Goal: Transaction & Acquisition: Purchase product/service

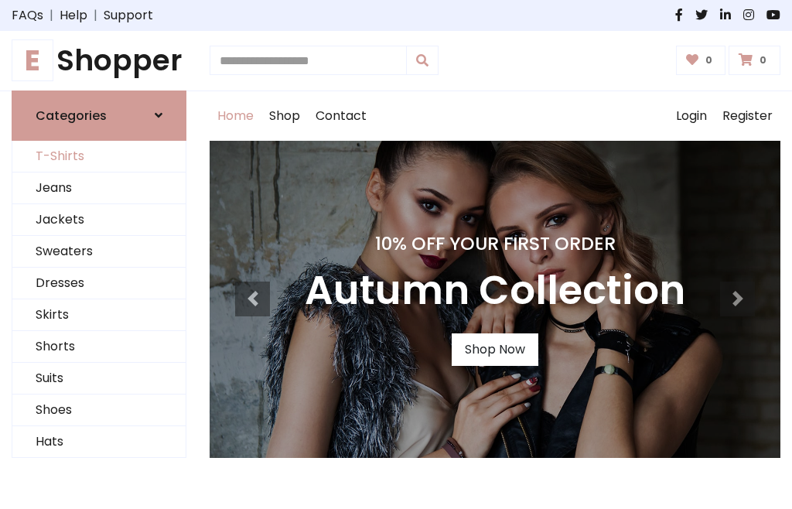
click at [99, 156] on link "T-Shirts" at bounding box center [98, 157] width 173 height 32
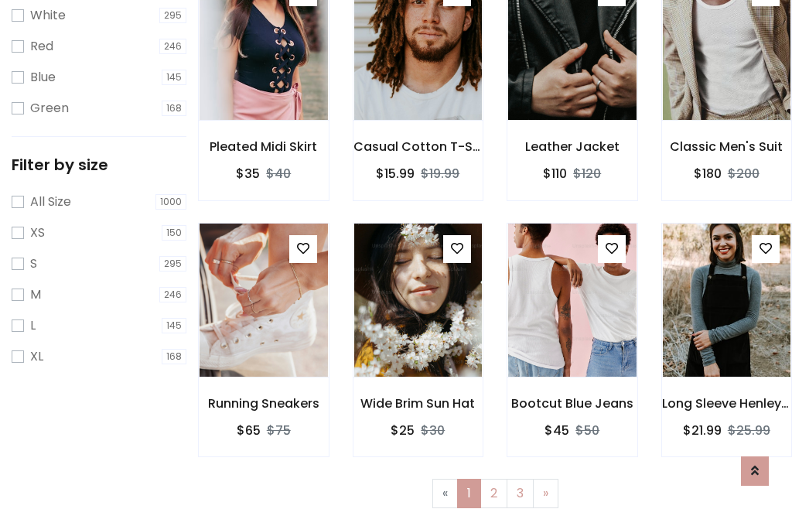
scroll to position [28, 0]
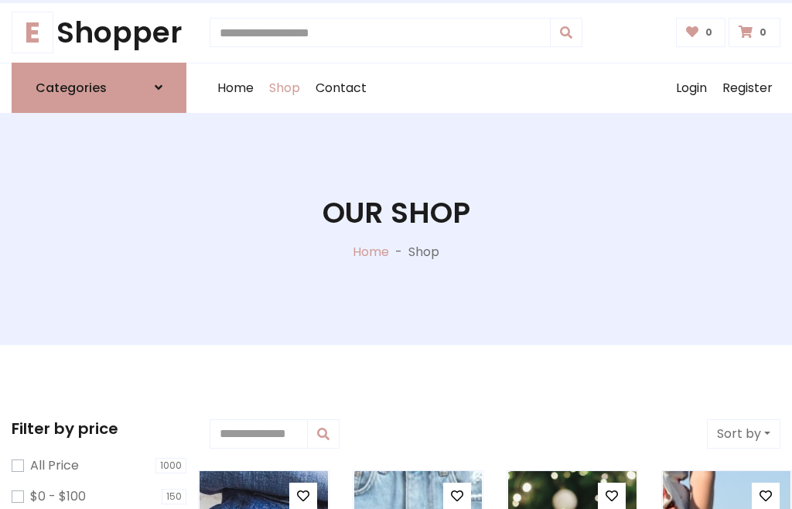
click at [396, 228] on h1 "Our Shop" at bounding box center [397, 213] width 148 height 35
click at [495, 87] on div "Home Shop Contact Log out Login Register" at bounding box center [495, 88] width 571 height 50
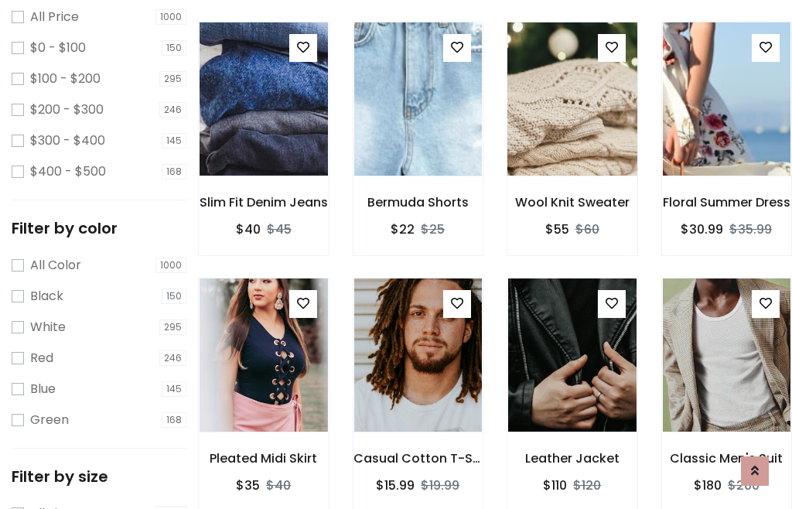
click at [572, 127] on img at bounding box center [572, 98] width 154 height 371
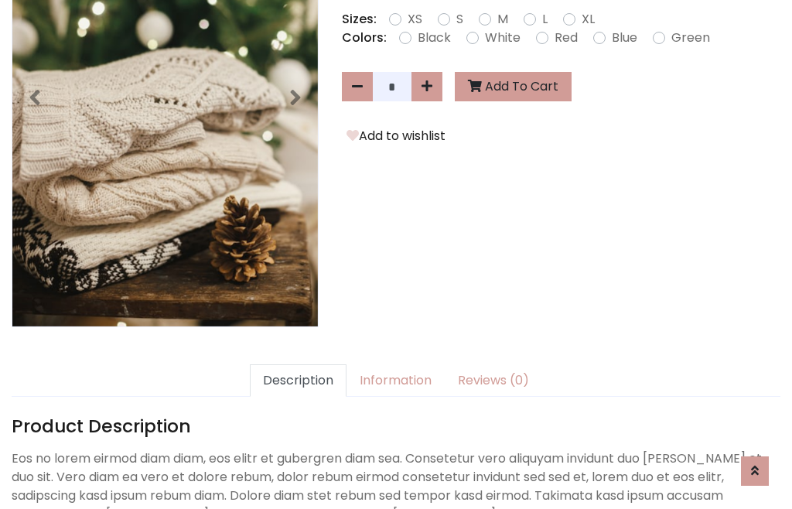
scroll to position [378, 0]
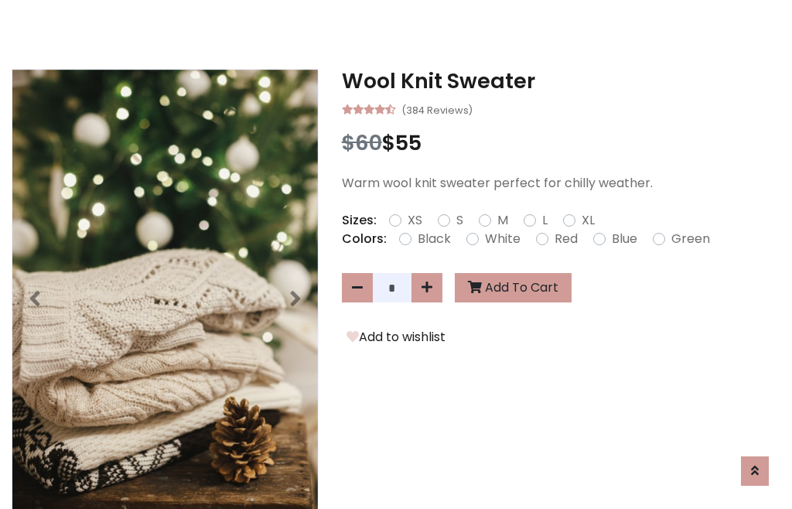
click at [561, 80] on h3 "Wool Knit Sweater" at bounding box center [561, 81] width 439 height 25
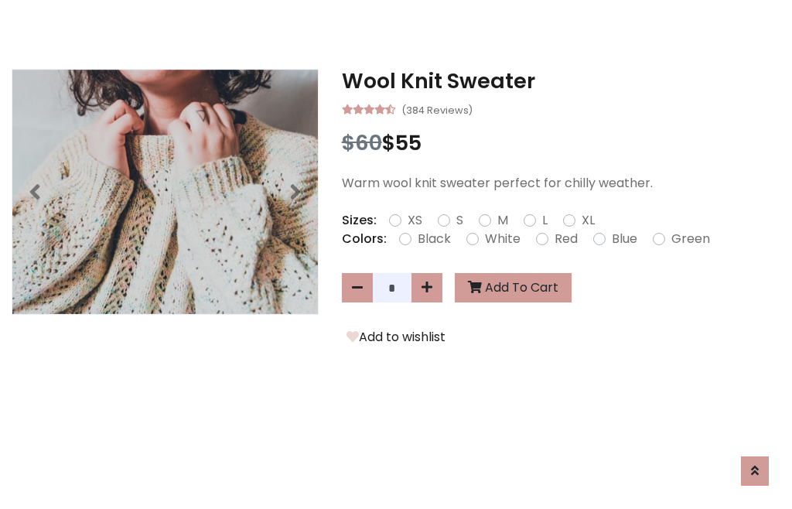
click at [561, 80] on h3 "Wool Knit Sweater" at bounding box center [561, 81] width 439 height 25
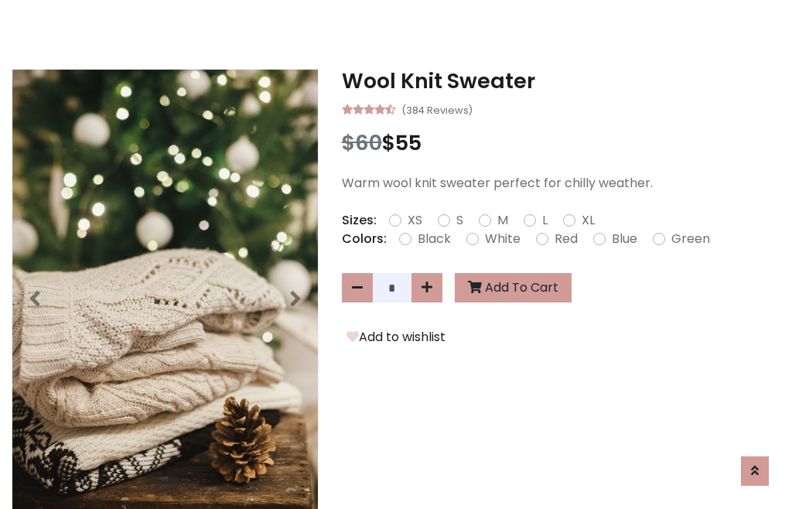
click at [561, 80] on h3 "Wool Knit Sweater" at bounding box center [561, 81] width 439 height 25
